Goal: Go to known website: Access a specific website the user already knows

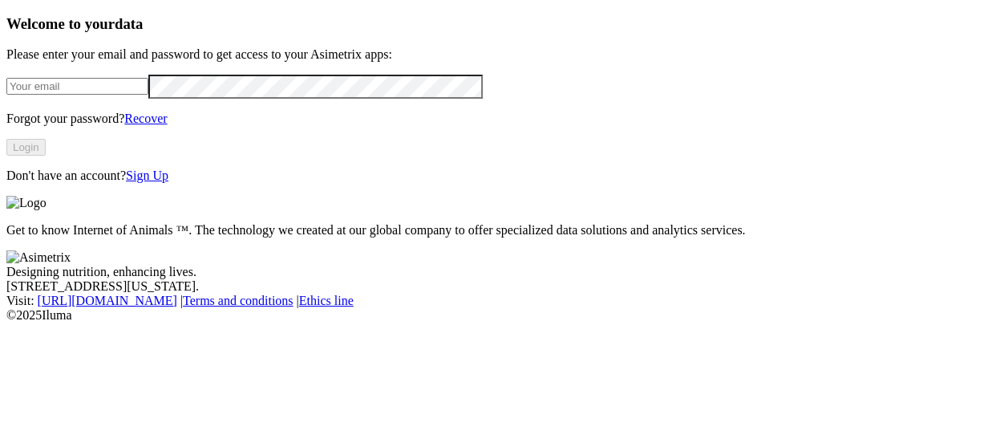
click at [144, 95] on input "email" at bounding box center [77, 86] width 142 height 17
type input "[PERSON_NAME][EMAIL_ADDRESS][PERSON_NAME][DOMAIN_NAME]"
click input "submit" at bounding box center [0, 0] width 0 height 0
